Goal: Contribute content: Contribute content

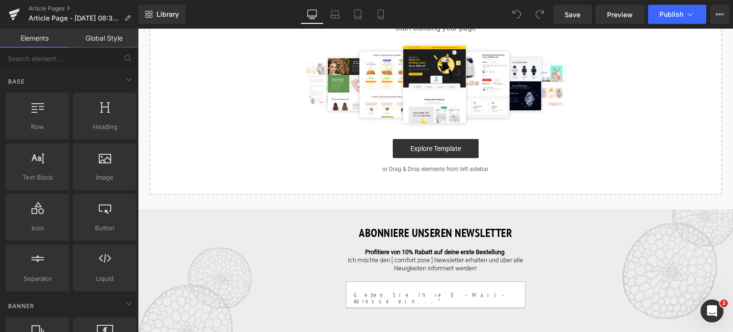
scroll to position [143, 0]
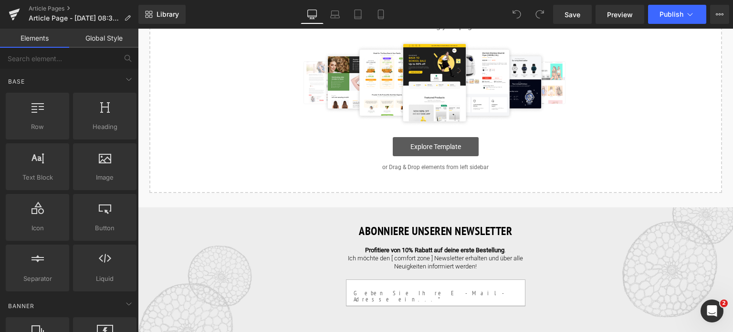
click at [454, 151] on link "Explore Template" at bounding box center [436, 146] width 86 height 19
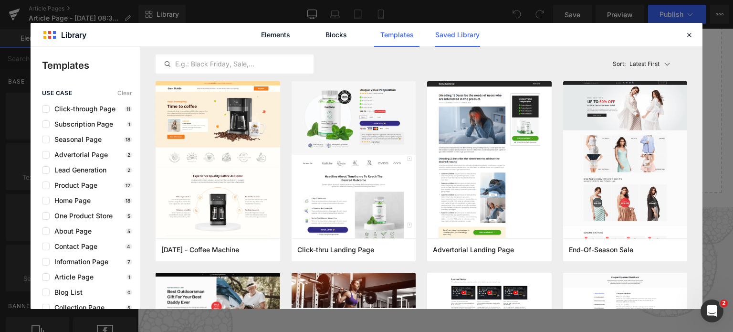
click at [0, 0] on link "Saved Library" at bounding box center [0, 0] width 0 height 0
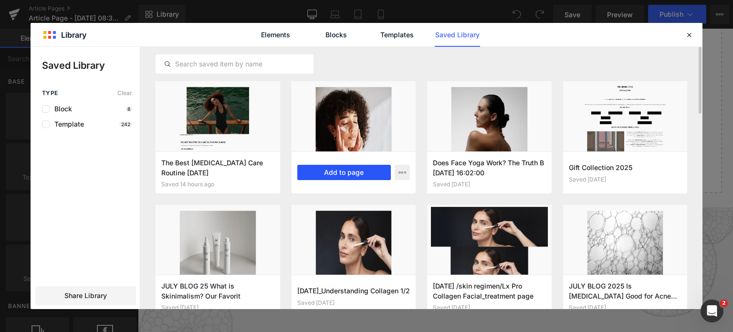
click at [325, 172] on button "Add to page" at bounding box center [344, 172] width 94 height 15
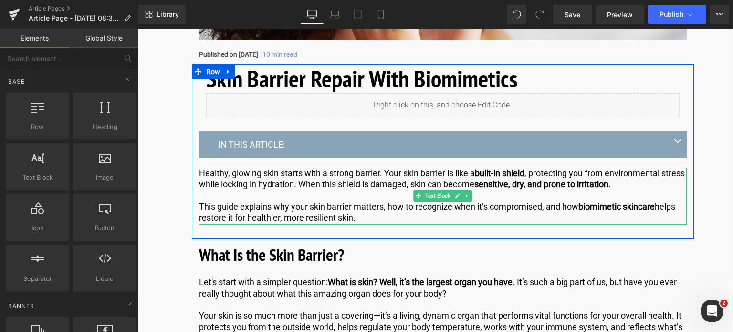
scroll to position [239, 0]
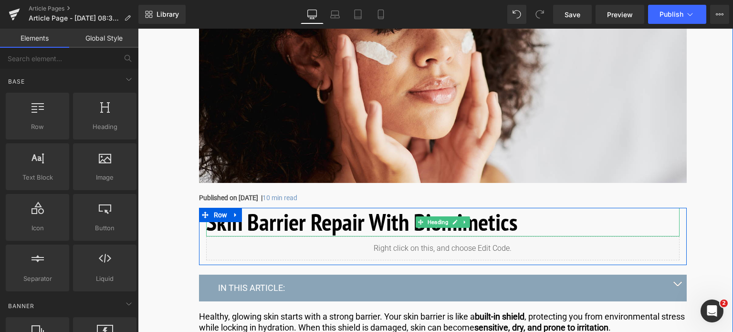
click at [527, 222] on h1 "Skin Barrier Repair With Biomimetics" at bounding box center [443, 222] width 474 height 29
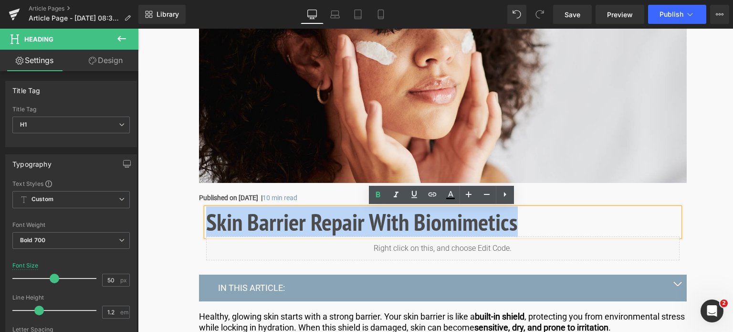
drag, startPoint x: 521, startPoint y: 224, endPoint x: 209, endPoint y: 221, distance: 312.2
click at [209, 221] on h1 "Skin Barrier Repair With Biomimetics" at bounding box center [443, 222] width 474 height 29
copy h1 "Skin Barrier Repair With Biomimetics"
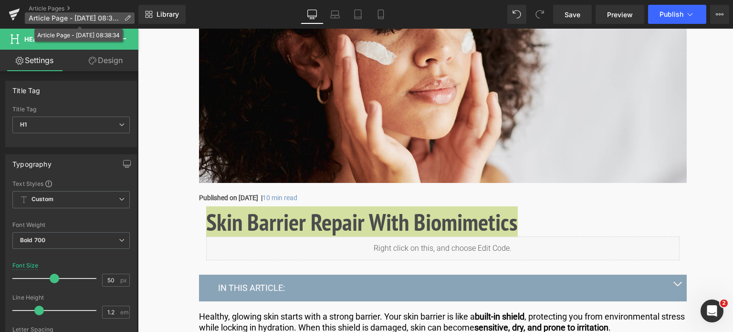
click at [129, 19] on icon at bounding box center [127, 18] width 7 height 7
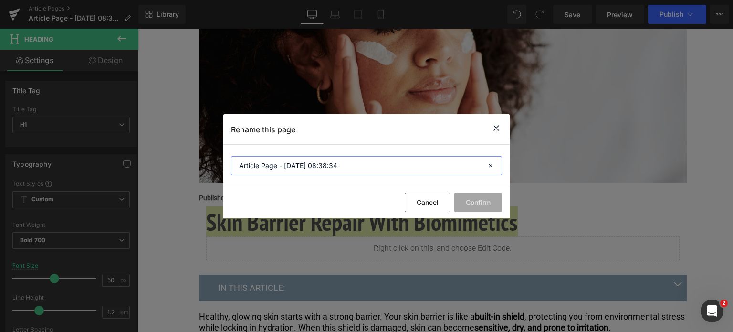
drag, startPoint x: 359, startPoint y: 167, endPoint x: 103, endPoint y: 166, distance: 256.4
click at [103, 166] on div "Rename this page Article Page - Aug 21, 08:38:34 Cancel Confirm" at bounding box center [366, 166] width 733 height 332
paste input "Skin Barrier Repair With Biomimetics"
type input "Skin Barrier Repair With Biomimetics"
click at [485, 204] on button "Confirm" at bounding box center [478, 202] width 48 height 19
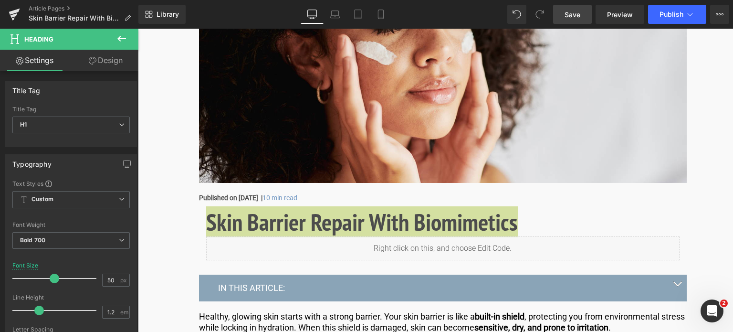
click at [572, 15] on span "Save" at bounding box center [573, 15] width 16 height 10
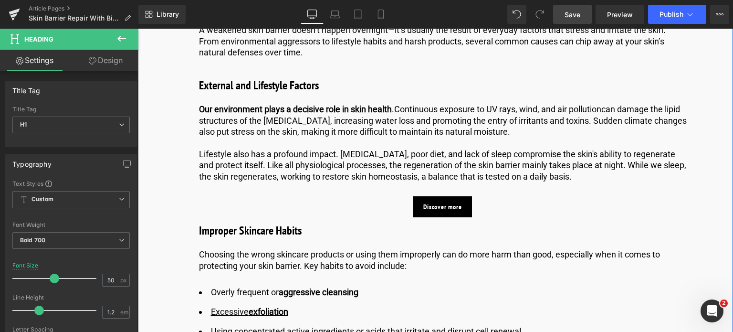
scroll to position [2244, 0]
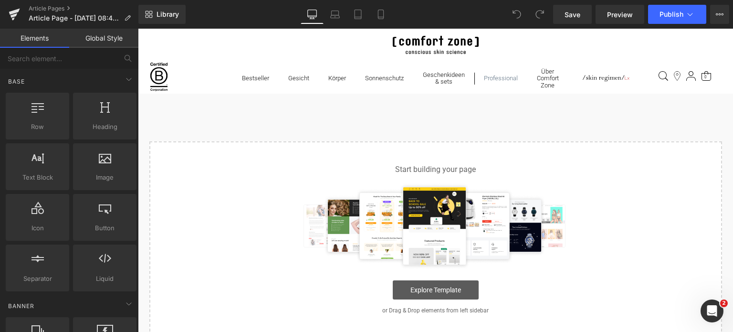
click at [439, 292] on link "Explore Template" at bounding box center [436, 289] width 86 height 19
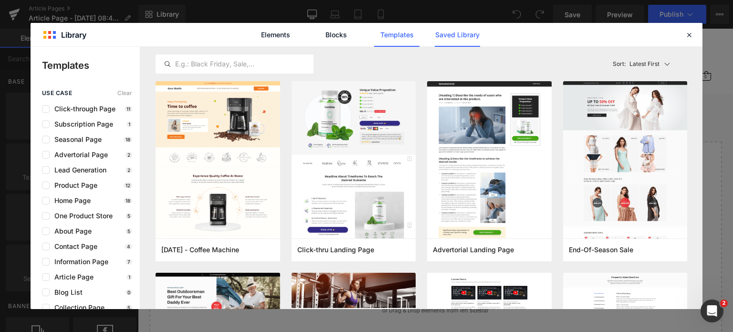
click at [0, 0] on link "Saved Library" at bounding box center [0, 0] width 0 height 0
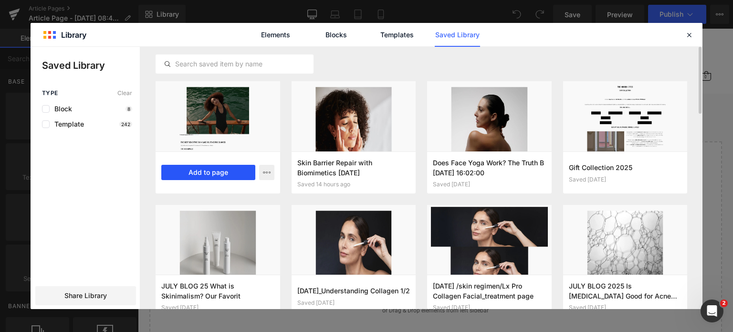
click at [223, 174] on button "Add to page" at bounding box center [208, 172] width 94 height 15
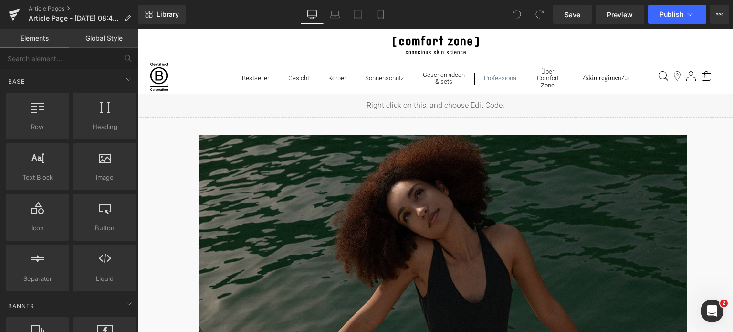
click at [630, 178] on img at bounding box center [443, 278] width 488 height 286
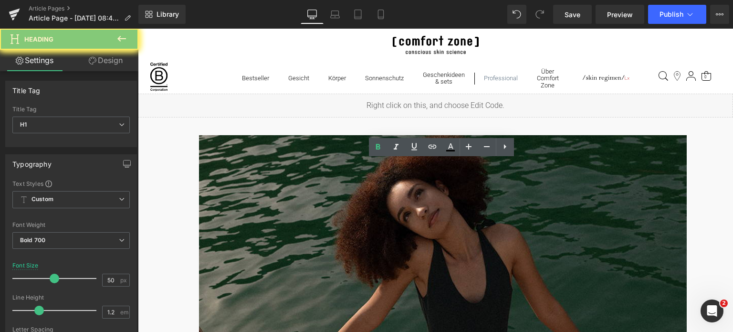
scroll to position [286, 0]
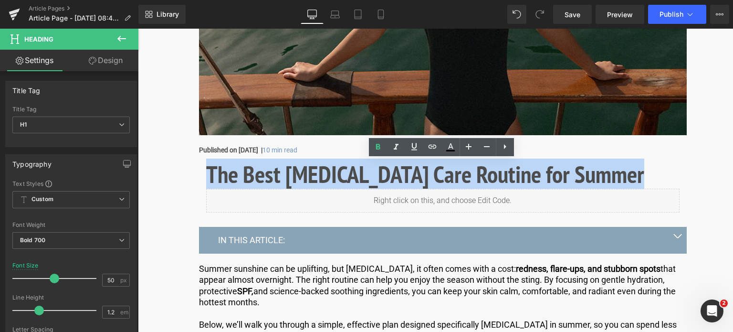
drag, startPoint x: 622, startPoint y: 180, endPoint x: 264, endPoint y: 208, distance: 358.6
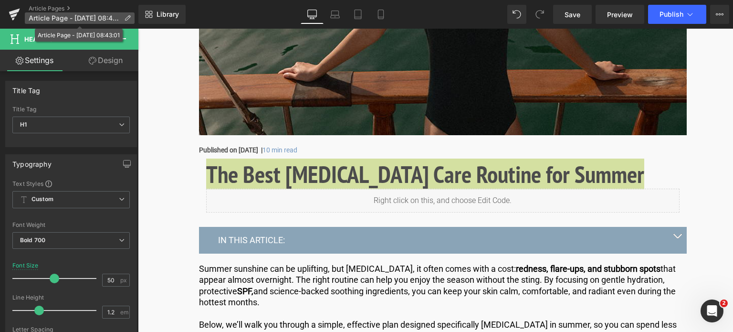
click at [128, 21] on icon at bounding box center [127, 18] width 7 height 7
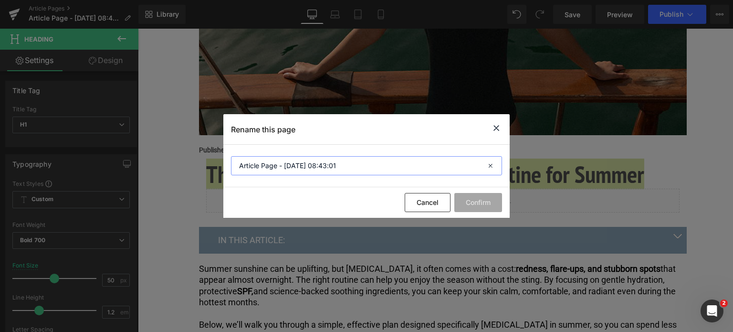
drag, startPoint x: 353, startPoint y: 173, endPoint x: 151, endPoint y: 171, distance: 202.4
click at [151, 171] on div "Rename this page Article Page - [DATE] 08:43:01 Cancel Confirm" at bounding box center [366, 166] width 733 height 332
paste input "The Best [MEDICAL_DATA] Care Routine for Summer"
type input "The Best [MEDICAL_DATA] Care Routine for Summer"
click at [473, 203] on button "Confirm" at bounding box center [478, 202] width 48 height 19
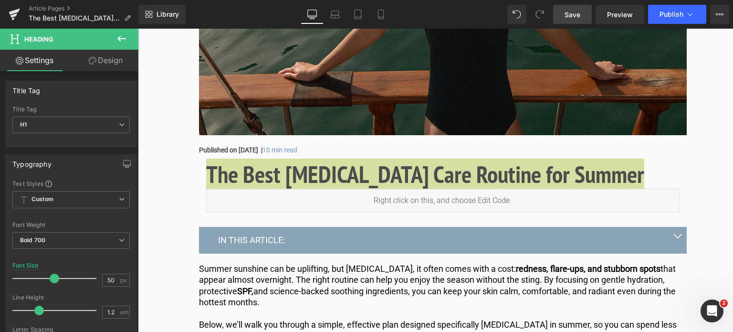
click at [572, 13] on span "Save" at bounding box center [573, 15] width 16 height 10
